Goal: Information Seeking & Learning: Learn about a topic

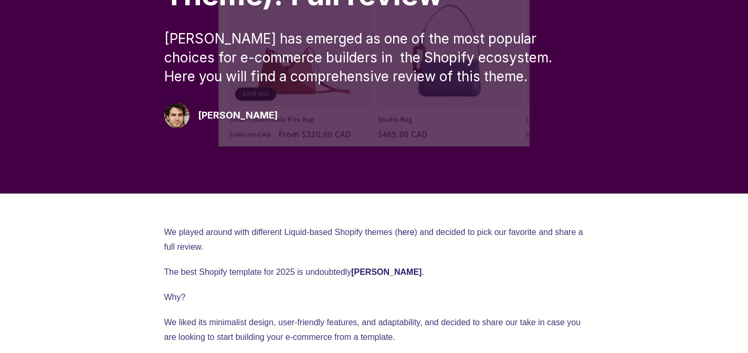
scroll to position [391, 0]
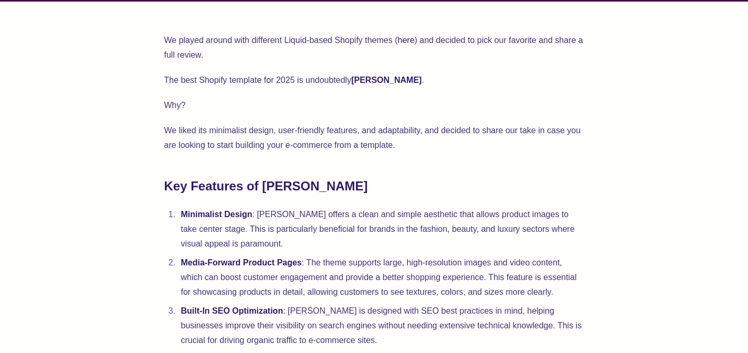
click at [327, 40] on p "We played around with different Liquid-based Shopify themes ( here ) and decide…" at bounding box center [374, 47] width 420 height 29
click at [189, 81] on p "The best Shopify template for 2025 is undoubtedly [PERSON_NAME] ." at bounding box center [374, 80] width 420 height 15
click at [284, 80] on p "The best Shopify template for 2025 is undoubtedly [PERSON_NAME] ." at bounding box center [374, 80] width 420 height 15
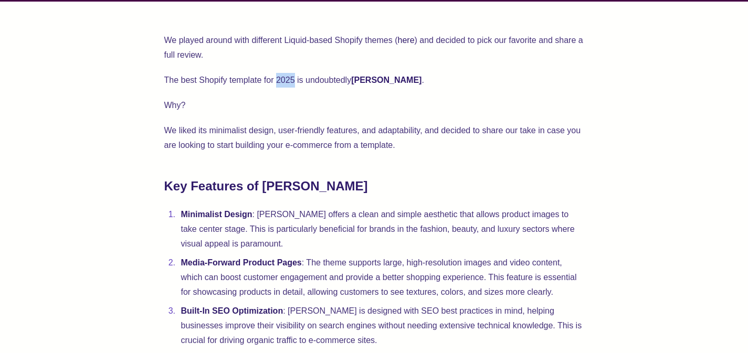
click at [357, 80] on strong "[PERSON_NAME]" at bounding box center [386, 80] width 70 height 9
click at [253, 131] on p "We liked its minimalist design, user-friendly features, and adaptability, and d…" at bounding box center [374, 137] width 420 height 29
click at [304, 132] on p "We liked its minimalist design, user-friendly features, and adaptability, and d…" at bounding box center [374, 137] width 420 height 29
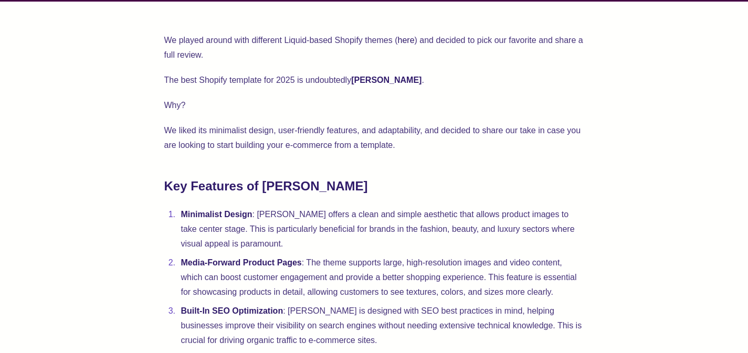
click at [416, 132] on p "We liked its minimalist design, user-friendly features, and adaptability, and d…" at bounding box center [374, 137] width 420 height 29
click at [274, 135] on p "We liked its minimalist design, user-friendly features, and adaptability, and d…" at bounding box center [374, 137] width 420 height 29
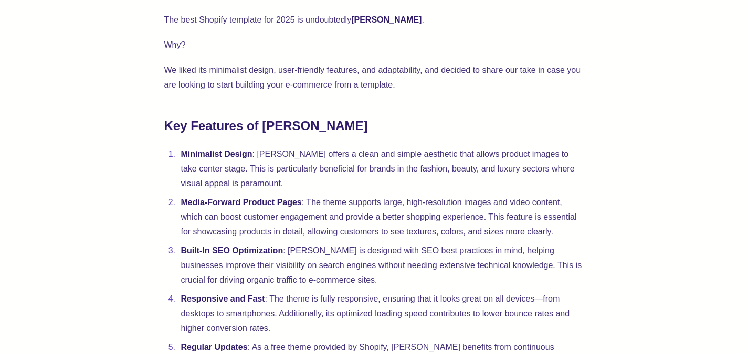
scroll to position [460, 0]
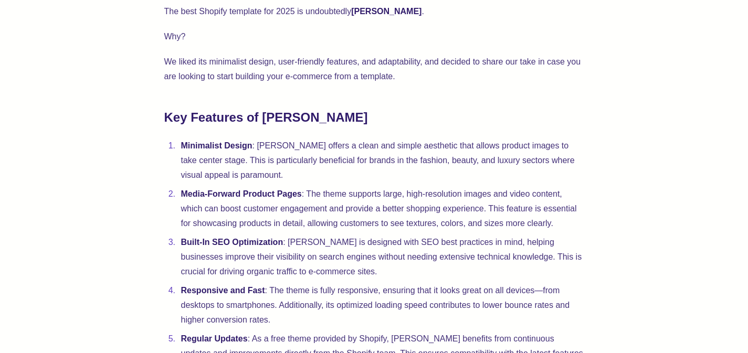
click at [214, 144] on strong "Minimalist Design" at bounding box center [216, 145] width 71 height 9
click at [252, 149] on li "Minimalist Design : [PERSON_NAME] offers a clean and simple aesthetic that allo…" at bounding box center [381, 161] width 406 height 44
click at [309, 149] on li "Minimalist Design : [PERSON_NAME] offers a clean and simple aesthetic that allo…" at bounding box center [381, 161] width 406 height 44
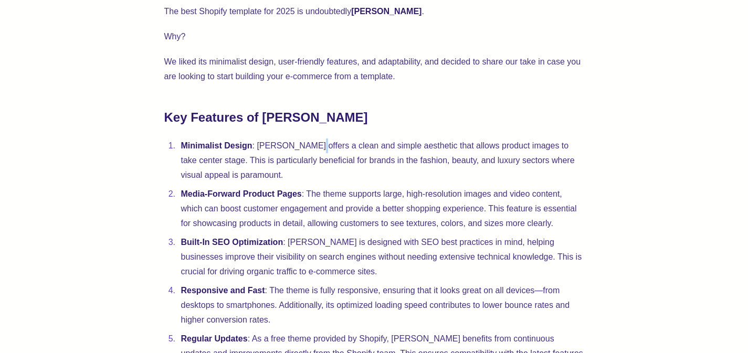
click at [309, 149] on li "Minimalist Design : [PERSON_NAME] offers a clean and simple aesthetic that allo…" at bounding box center [381, 161] width 406 height 44
click at [366, 149] on li "Minimalist Design : [PERSON_NAME] offers a clean and simple aesthetic that allo…" at bounding box center [381, 161] width 406 height 44
click at [424, 148] on li "Minimalist Design : [PERSON_NAME] offers a clean and simple aesthetic that allo…" at bounding box center [381, 161] width 406 height 44
click at [213, 170] on li "Minimalist Design : [PERSON_NAME] offers a clean and simple aesthetic that allo…" at bounding box center [381, 161] width 406 height 44
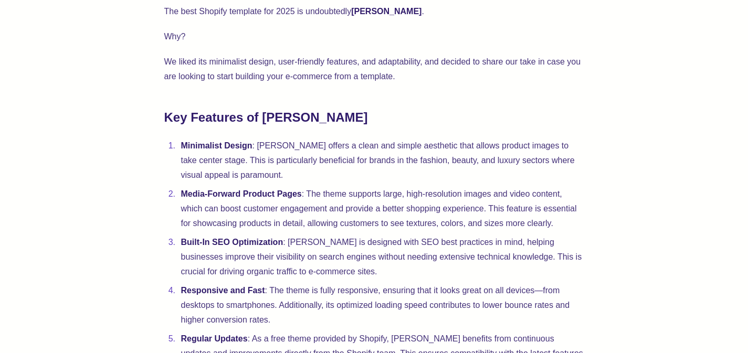
click at [239, 165] on li "Minimalist Design : [PERSON_NAME] offers a clean and simple aesthetic that allo…" at bounding box center [381, 161] width 406 height 44
click at [298, 164] on li "Minimalist Design : [PERSON_NAME] offers a clean and simple aesthetic that allo…" at bounding box center [381, 161] width 406 height 44
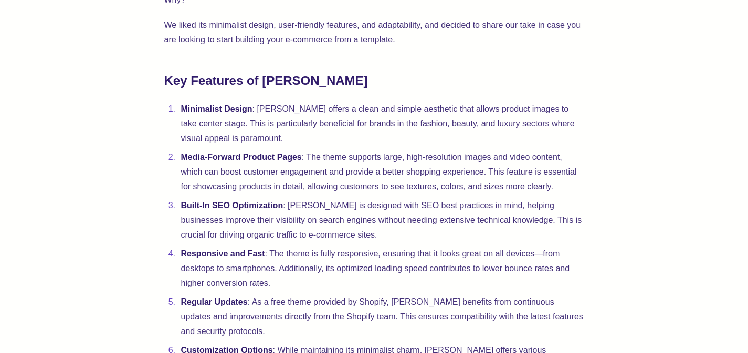
scroll to position [538, 0]
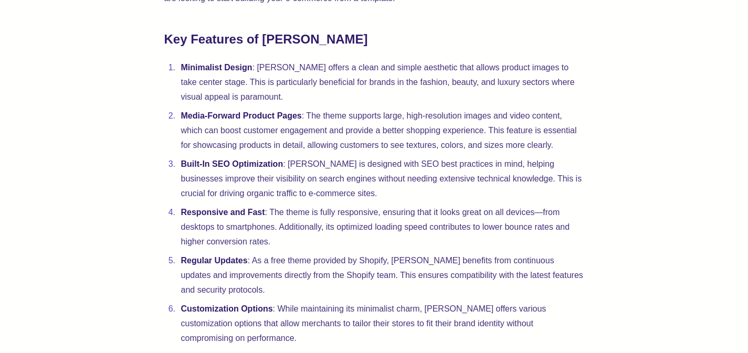
click at [274, 110] on li "Media-Forward Product Pages : The theme supports large, high-resolution images …" at bounding box center [381, 131] width 406 height 44
click at [326, 110] on li "Media-Forward Product Pages : The theme supports large, high-resolution images …" at bounding box center [381, 131] width 406 height 44
click at [340, 121] on li "Media-Forward Product Pages : The theme supports large, high-resolution images …" at bounding box center [381, 131] width 406 height 44
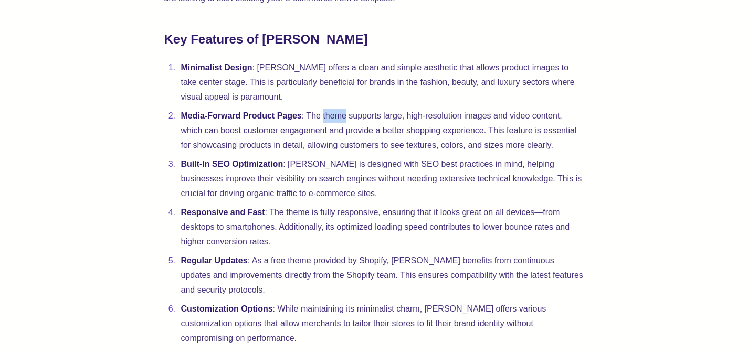
click at [340, 121] on li "Media-Forward Product Pages : The theme supports large, high-resolution images …" at bounding box center [381, 131] width 406 height 44
click at [407, 121] on li "Media-Forward Product Pages : The theme supports large, high-resolution images …" at bounding box center [381, 131] width 406 height 44
click at [467, 120] on li "Media-Forward Product Pages : The theme supports large, high-resolution images …" at bounding box center [381, 131] width 406 height 44
click at [208, 135] on li "Media-Forward Product Pages : The theme supports large, high-resolution images …" at bounding box center [381, 131] width 406 height 44
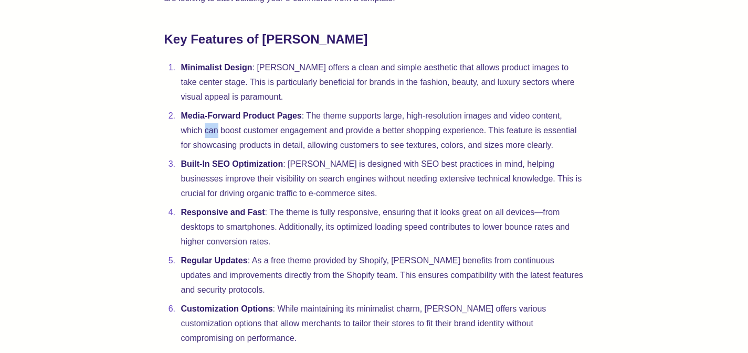
click at [208, 135] on li "Media-Forward Product Pages : The theme supports large, high-resolution images …" at bounding box center [381, 131] width 406 height 44
click at [343, 134] on li "Media-Forward Product Pages : The theme supports large, high-resolution images …" at bounding box center [381, 131] width 406 height 44
click at [221, 146] on li "Media-Forward Product Pages : The theme supports large, high-resolution images …" at bounding box center [381, 131] width 406 height 44
click at [397, 138] on li "Media-Forward Product Pages : The theme supports large, high-resolution images …" at bounding box center [381, 131] width 406 height 44
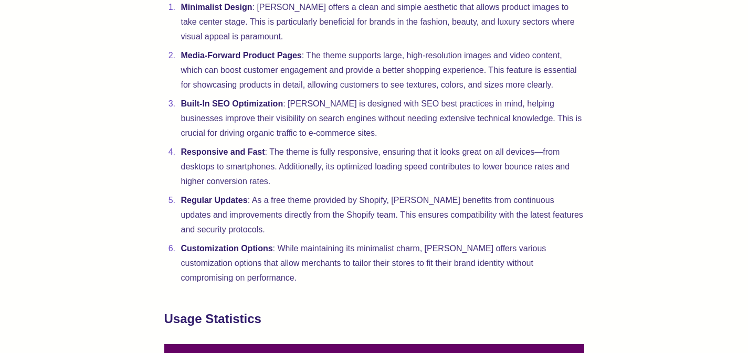
scroll to position [608, 0]
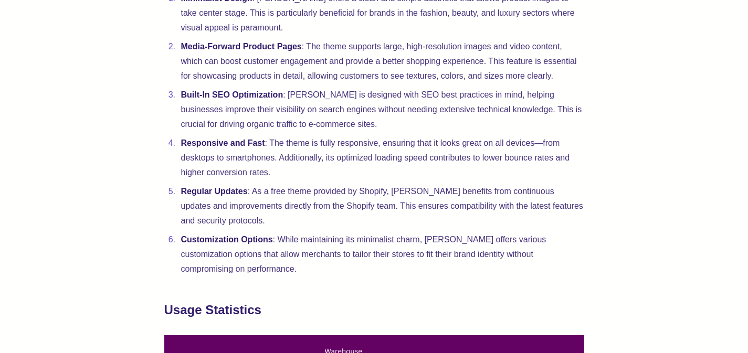
click at [322, 144] on li "Responsive and Fast : The theme is fully responsive, ensuring that it looks gre…" at bounding box center [381, 158] width 406 height 44
click at [330, 163] on li "Responsive and Fast : The theme is fully responsive, ensuring that it looks gre…" at bounding box center [381, 158] width 406 height 44
drag, startPoint x: 268, startPoint y: 193, endPoint x: 389, endPoint y: 193, distance: 120.8
click at [371, 193] on li "Regular Updates : As a free theme provided by Shopify, [PERSON_NAME] benefits f…" at bounding box center [381, 206] width 406 height 44
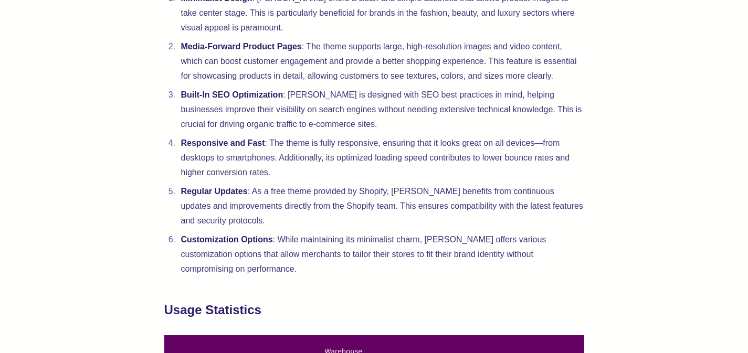
click at [451, 198] on li "Regular Updates : As a free theme provided by Shopify, [PERSON_NAME] benefits f…" at bounding box center [381, 206] width 406 height 44
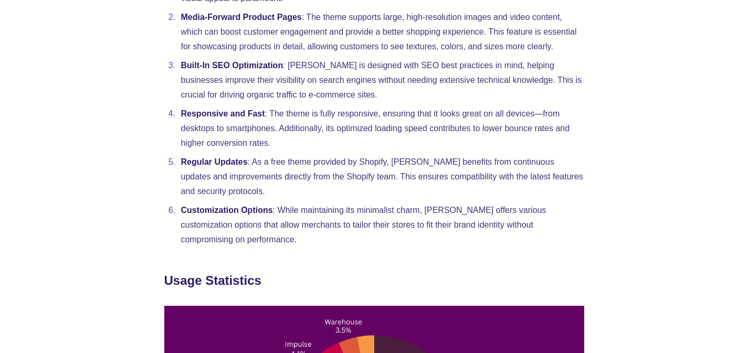
scroll to position [700, 0]
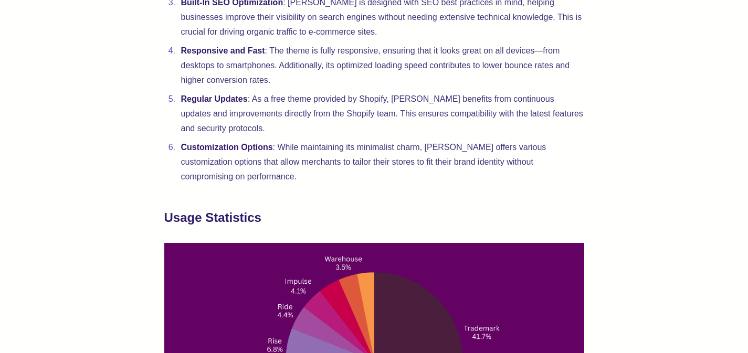
drag, startPoint x: 323, startPoint y: 161, endPoint x: 430, endPoint y: 157, distance: 106.7
click at [385, 157] on li "Customization Options : While maintaining its minimalist charm, [PERSON_NAME] o…" at bounding box center [381, 162] width 406 height 44
click at [470, 157] on li "Customization Options : While maintaining its minimalist charm, [PERSON_NAME] o…" at bounding box center [381, 162] width 406 height 44
click at [378, 147] on li "Customization Options : While maintaining its minimalist charm, [PERSON_NAME] o…" at bounding box center [381, 162] width 406 height 44
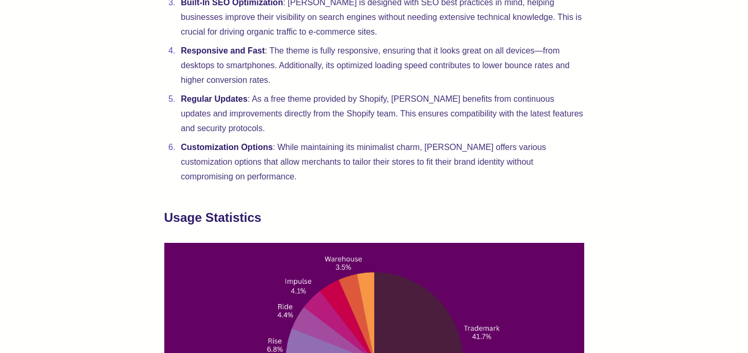
click at [432, 152] on li "Customization Options : While maintaining its minimalist charm, [PERSON_NAME] o…" at bounding box center [381, 162] width 406 height 44
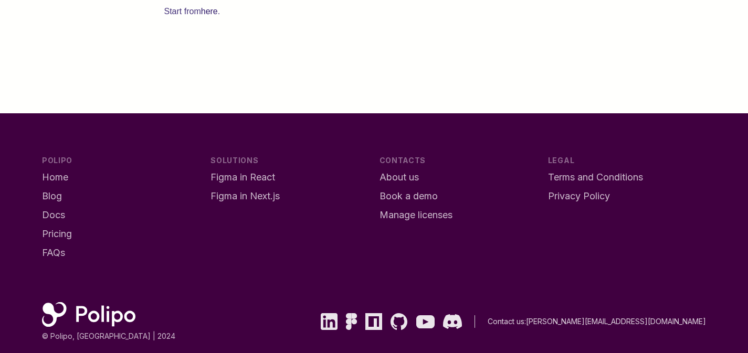
scroll to position [1886, 0]
